Goal: Task Accomplishment & Management: Use online tool/utility

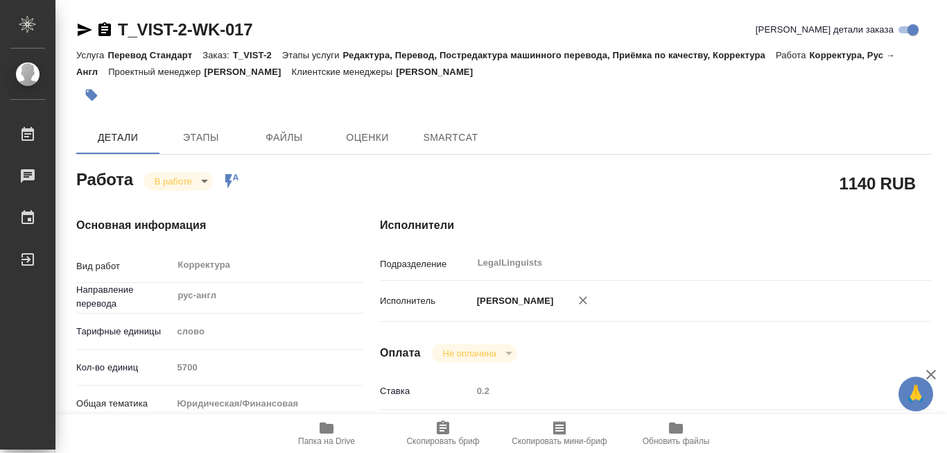
type textarea "x"
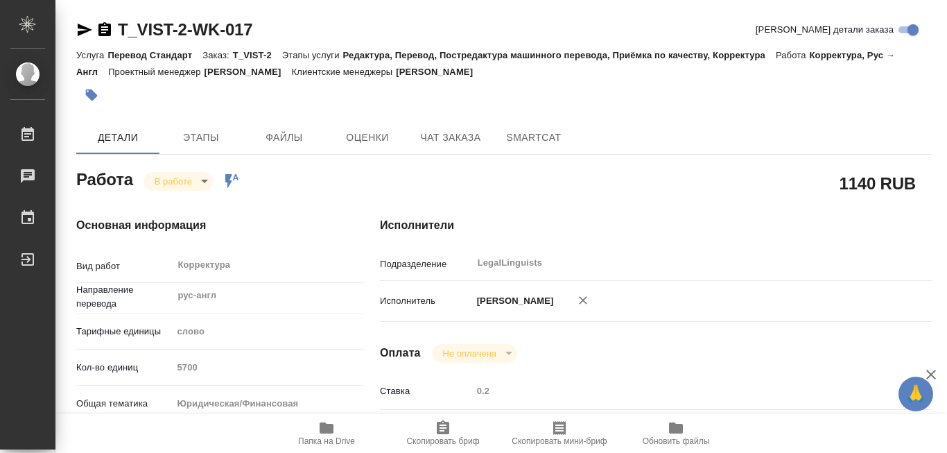
type textarea "x"
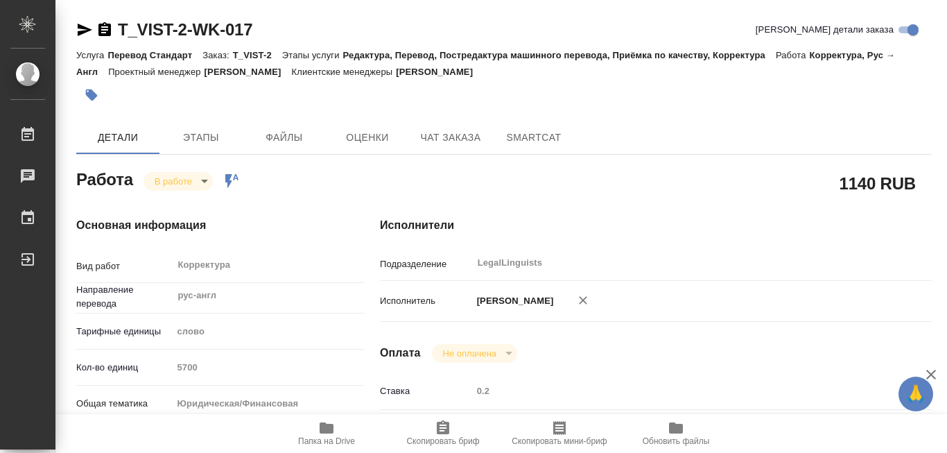
type textarea "x"
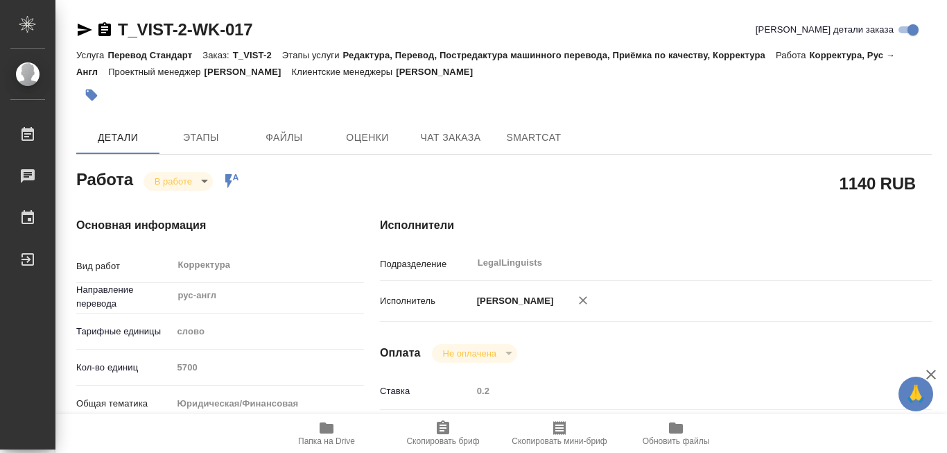
type textarea "x"
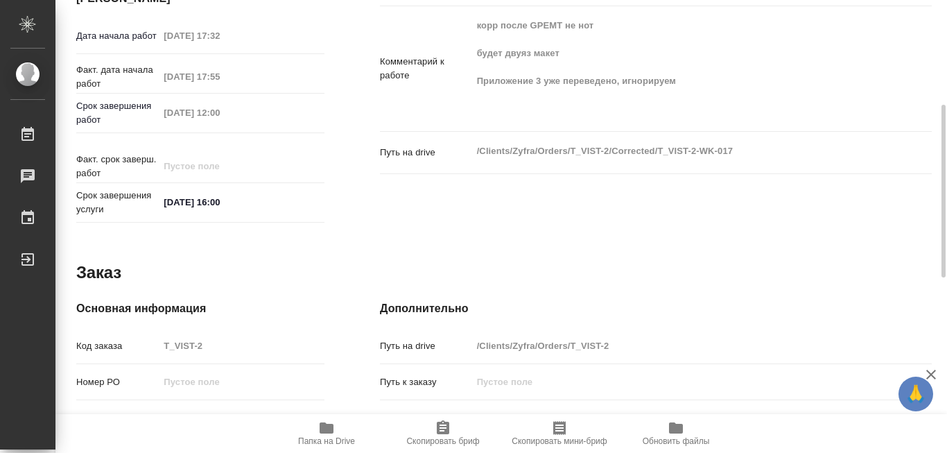
scroll to position [456, 0]
